Goal: Task Accomplishment & Management: Manage account settings

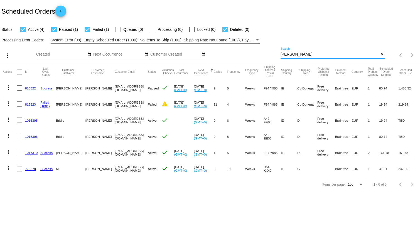
drag, startPoint x: 293, startPoint y: 55, endPoint x: 258, endPoint y: 50, distance: 36.0
click at [261, 51] on div "more_vert Oct Jan Feb Mar [DATE]" at bounding box center [210, 54] width 420 height 20
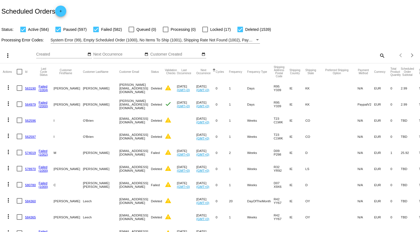
click at [385, 56] on div "Items per page: 100 1 - 100 of 3302" at bounding box center [402, 56] width 35 height 16
click at [379, 55] on mat-icon "search" at bounding box center [382, 55] width 7 height 9
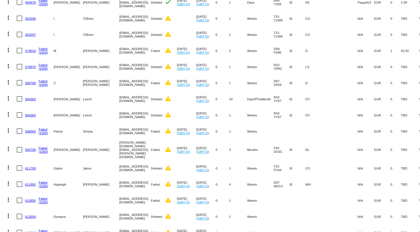
scroll to position [26, 0]
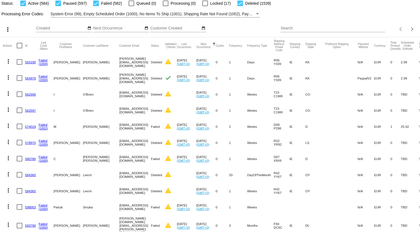
click at [290, 28] on input "Search" at bounding box center [333, 28] width 105 height 4
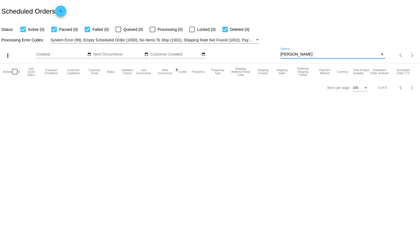
scroll to position [0, 0]
click at [290, 55] on input "[PERSON_NAME]" at bounding box center [330, 54] width 99 height 4
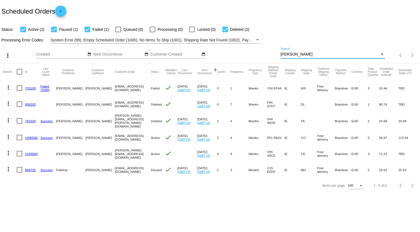
type input "[PERSON_NAME]"
click at [6, 168] on mat-icon "more_vert" at bounding box center [8, 169] width 7 height 7
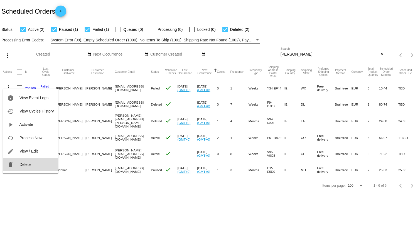
click at [26, 164] on span "Delete" at bounding box center [24, 165] width 11 height 4
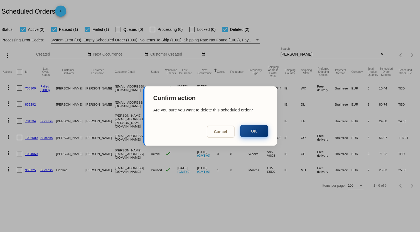
click at [248, 128] on button "OK" at bounding box center [254, 131] width 28 height 12
